Goal: Task Accomplishment & Management: Manage account settings

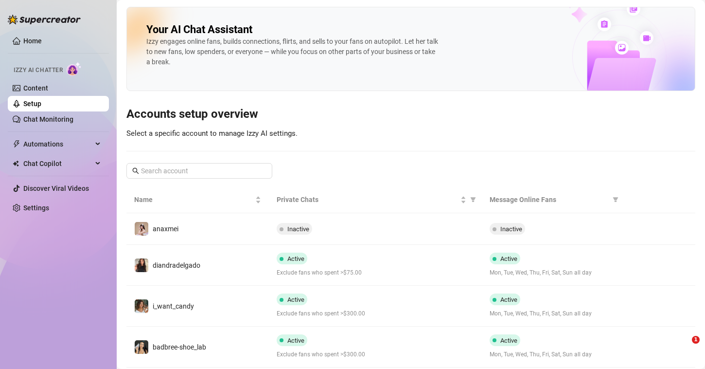
click at [49, 204] on link "Settings" at bounding box center [36, 208] width 26 height 8
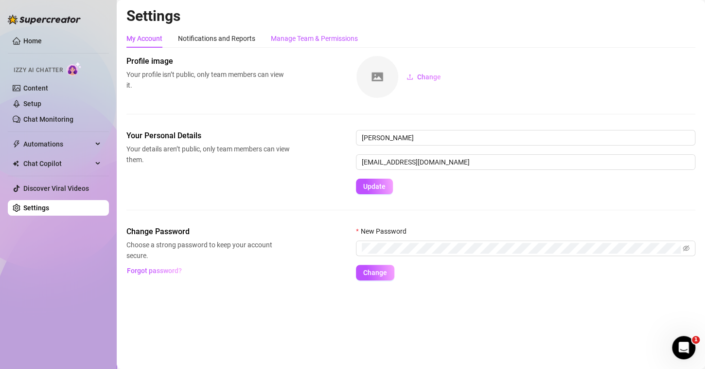
click at [313, 39] on div "Manage Team & Permissions" at bounding box center [314, 38] width 87 height 11
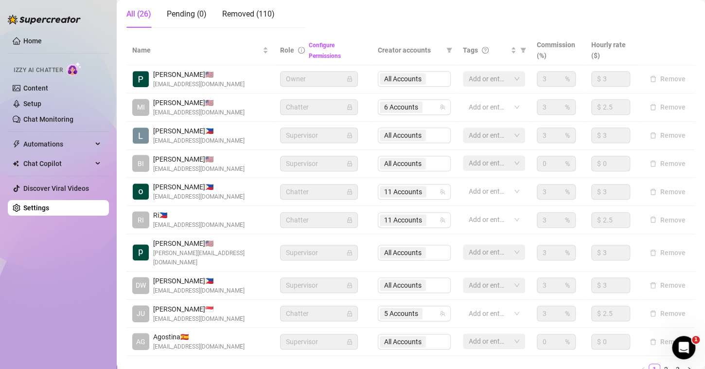
scroll to position [236, 0]
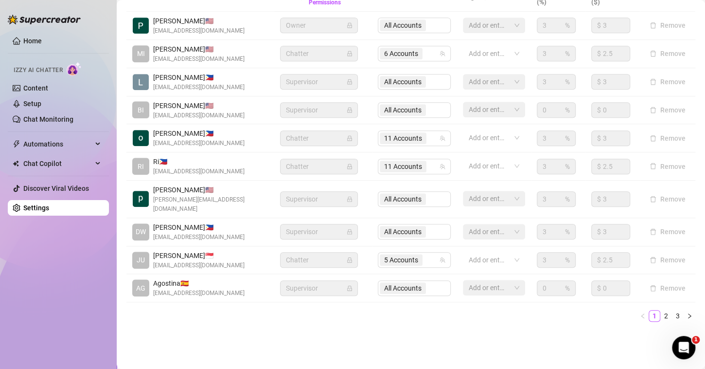
click at [663, 320] on div "Name Role Configure Permissions Creator accounts Tags Commission (%) Hourly rat…" at bounding box center [410, 155] width 569 height 347
click at [661, 313] on link "2" at bounding box center [666, 315] width 11 height 11
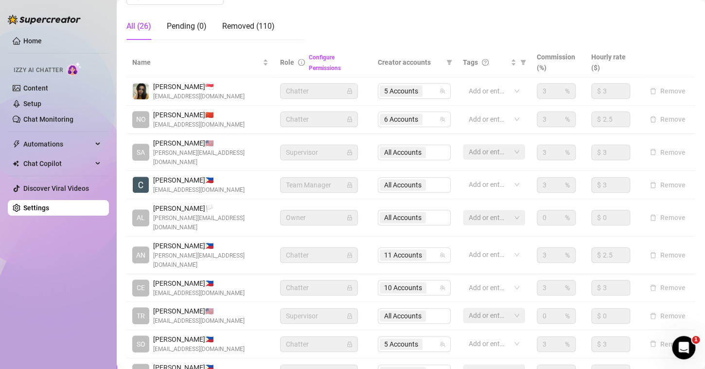
scroll to position [170, 0]
drag, startPoint x: 320, startPoint y: 63, endPoint x: 324, endPoint y: 66, distance: 5.3
click at [324, 66] on div "Configure Permissions" at bounding box center [337, 62] width 57 height 21
click at [324, 66] on link "Configure Permissions" at bounding box center [325, 63] width 32 height 18
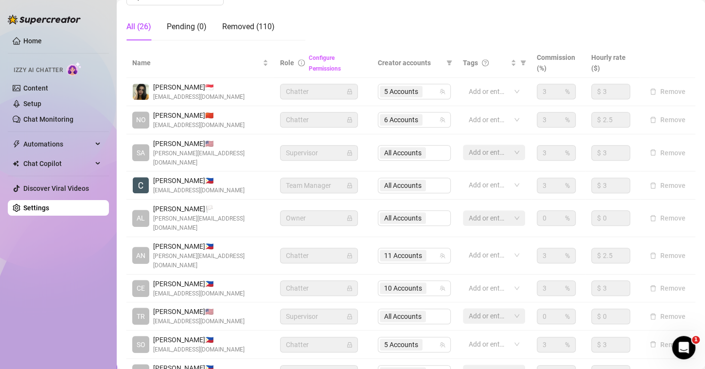
scroll to position [178, 0]
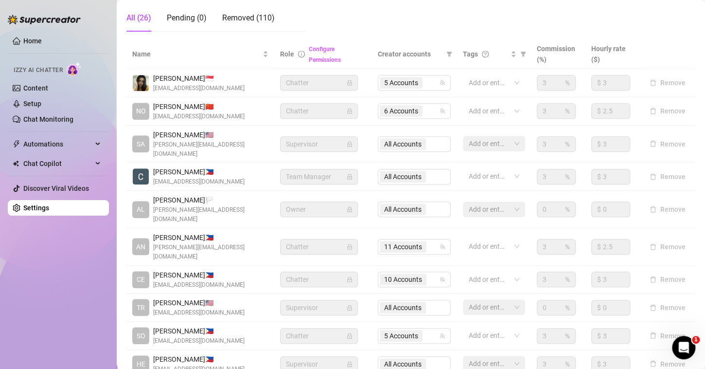
click at [321, 47] on link "Configure Permissions" at bounding box center [325, 55] width 32 height 18
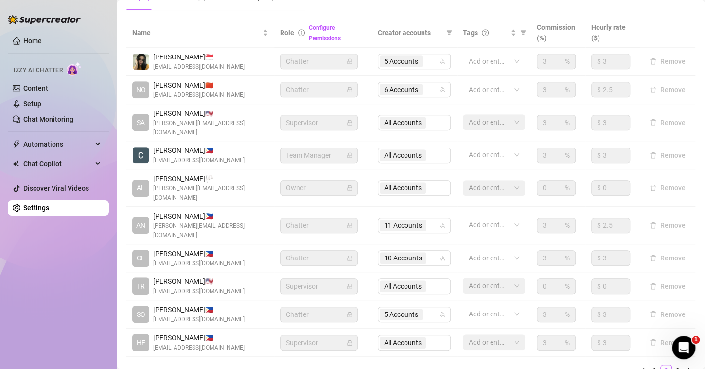
scroll to position [205, 0]
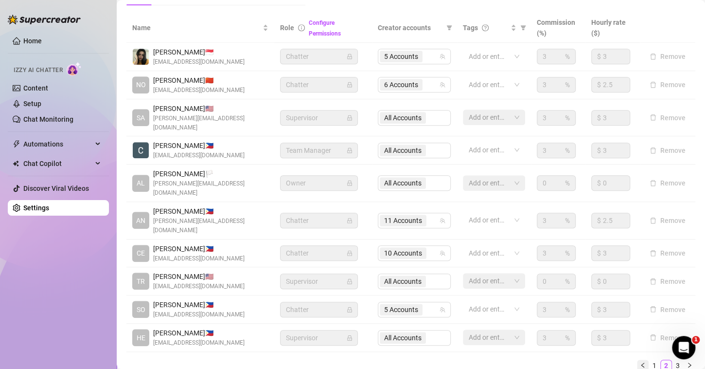
click at [640, 362] on icon "left" at bounding box center [643, 365] width 6 height 6
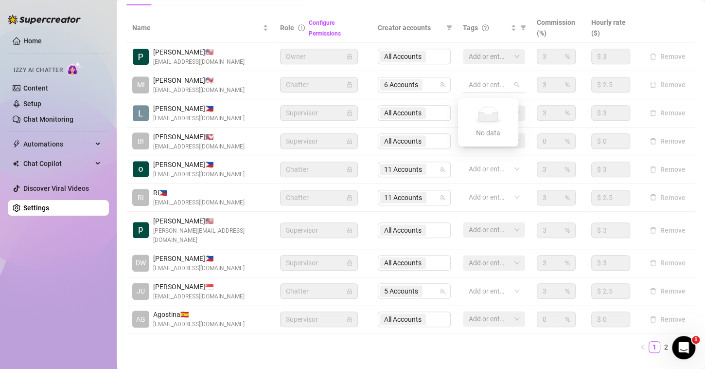
click at [502, 86] on div at bounding box center [489, 85] width 48 height 14
click at [114, 305] on aside "Home Izzy AI Chatter Content Setup Chat Monitoring Automations Chat Copilot Dis…" at bounding box center [58, 184] width 117 height 369
